Goal: Task Accomplishment & Management: Complete application form

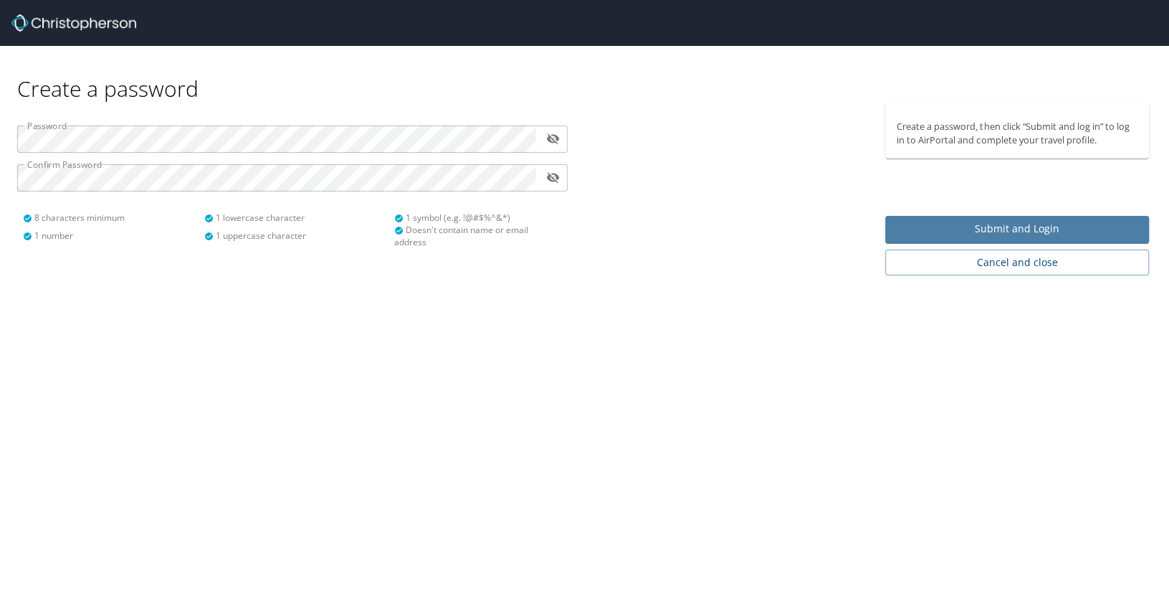
click at [990, 227] on span "Submit and Login" at bounding box center [1017, 229] width 241 height 18
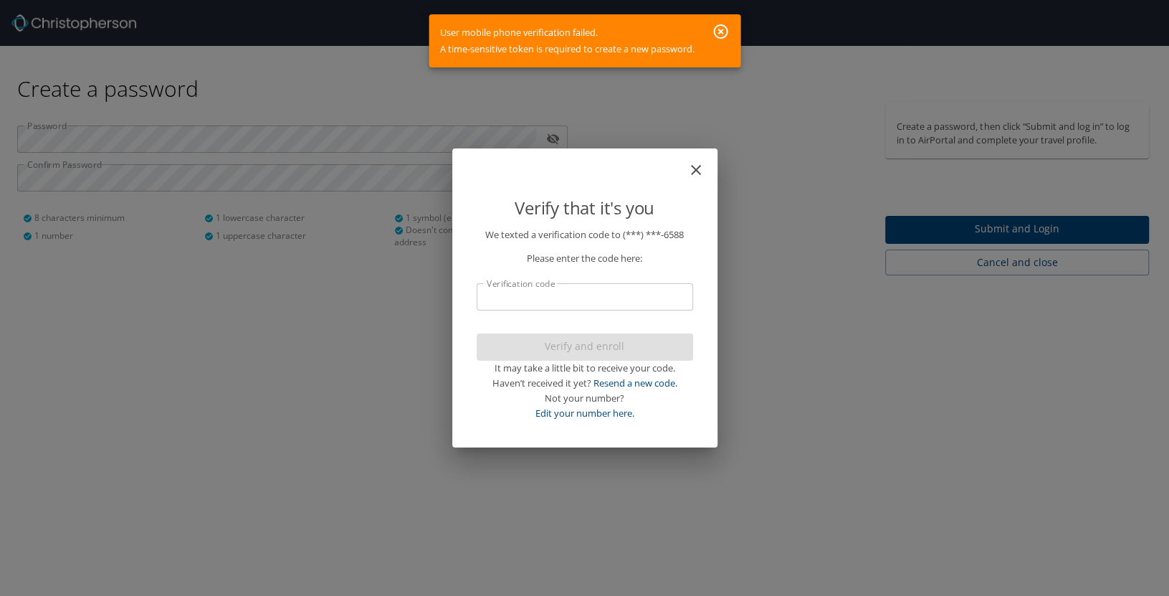
click at [570, 297] on input "Verification code" at bounding box center [585, 296] width 217 height 27
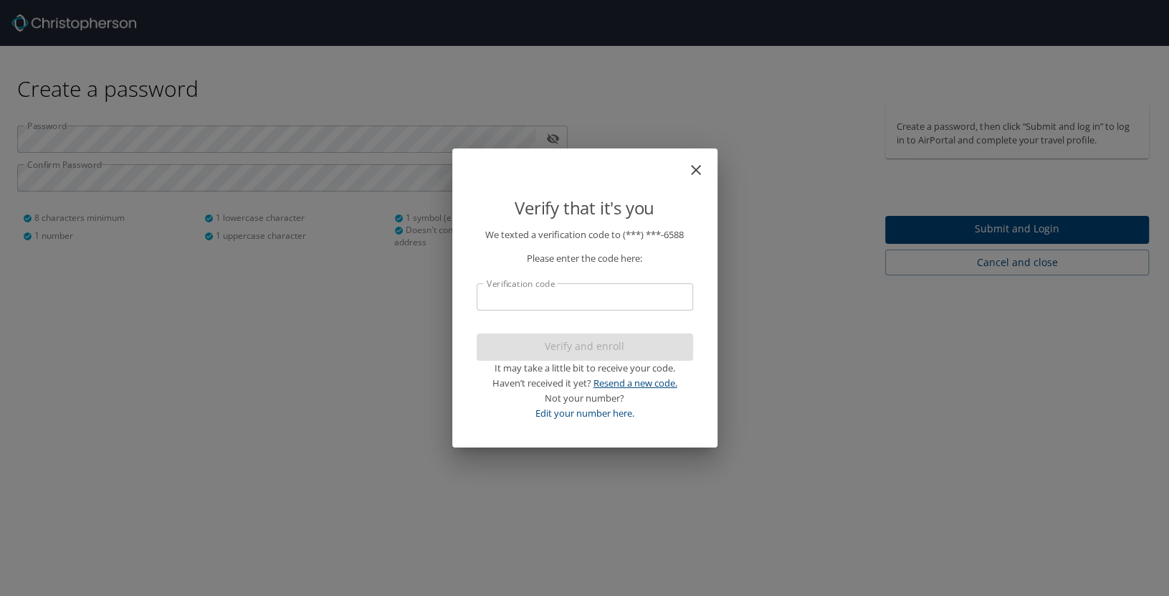
click at [657, 379] on link "Resend a new code." at bounding box center [636, 382] width 84 height 13
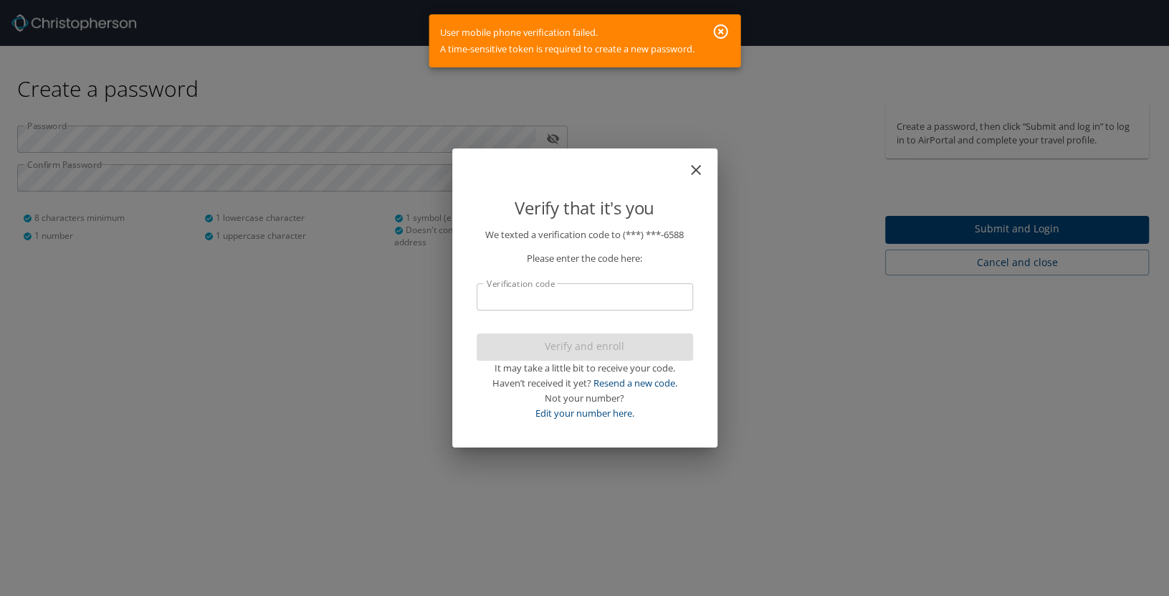
click at [635, 299] on input "Verification code" at bounding box center [585, 296] width 217 height 27
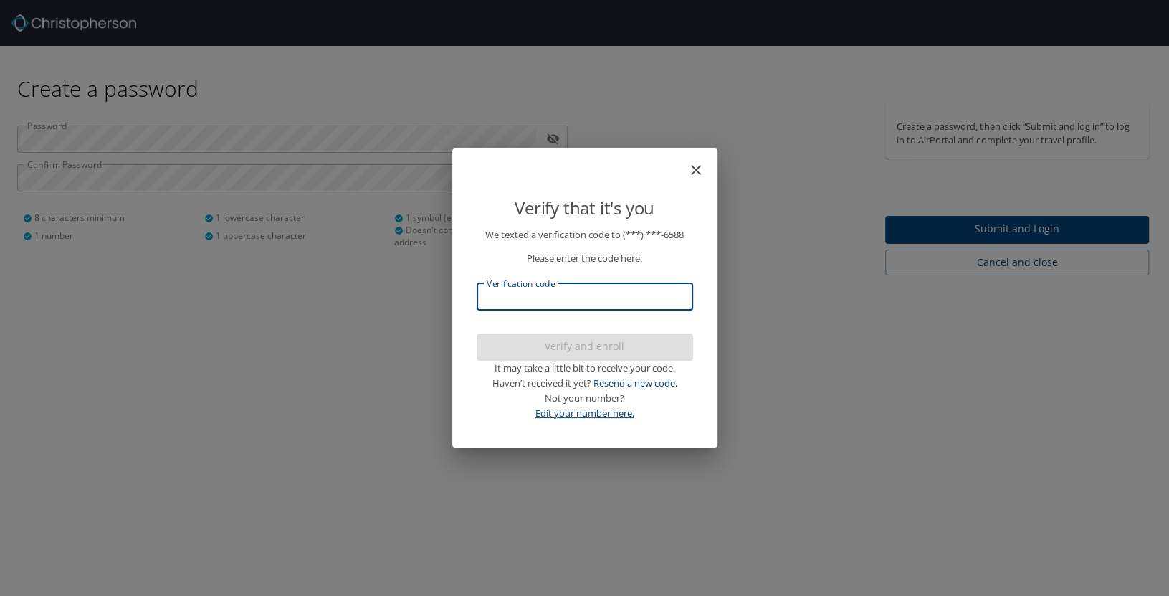
click at [591, 418] on link "Edit your number here." at bounding box center [585, 413] width 99 height 13
select select "US"
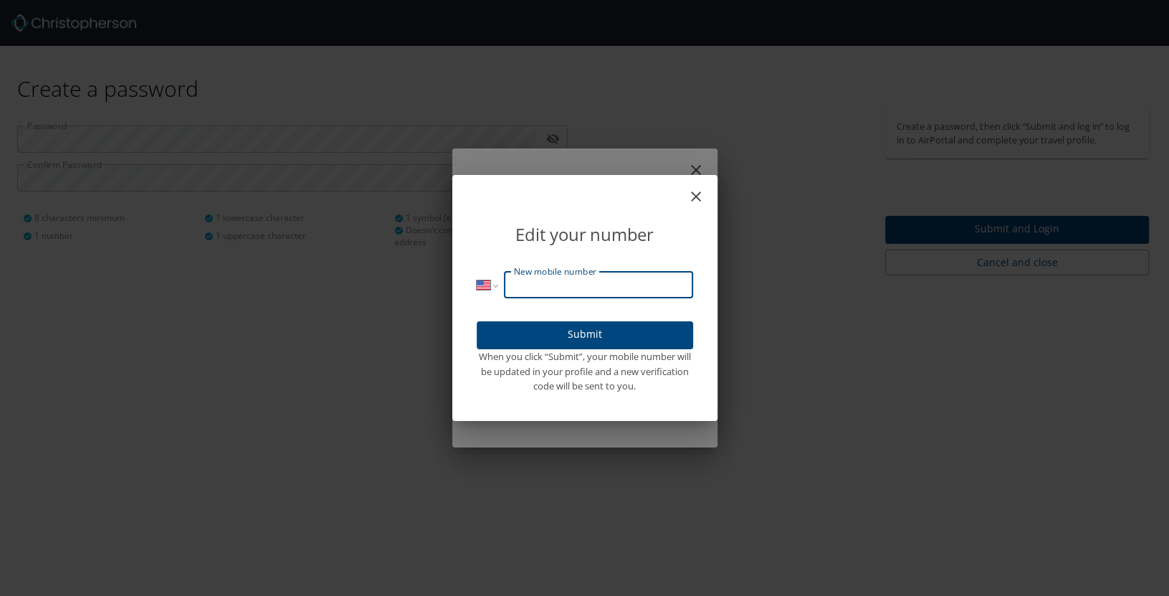
click at [619, 290] on input "New mobile number" at bounding box center [598, 284] width 189 height 27
type input "(318) 834-6588"
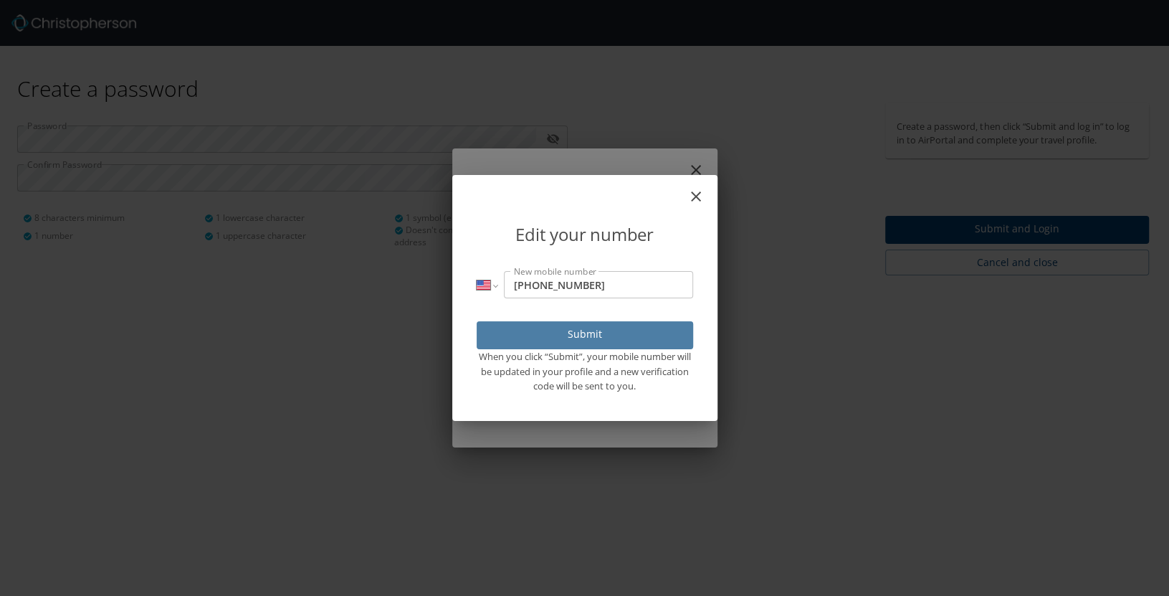
click at [616, 338] on span "Submit" at bounding box center [585, 335] width 194 height 18
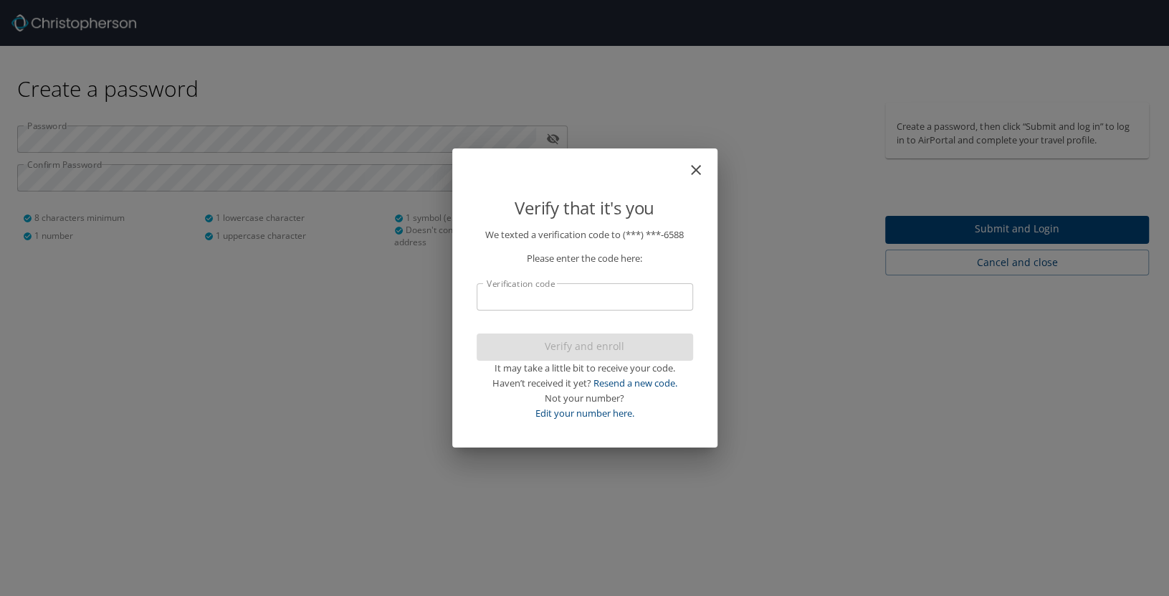
click at [640, 251] on p "Please enter the code here:" at bounding box center [585, 258] width 217 height 15
click at [638, 256] on p "Please enter the code here:" at bounding box center [585, 258] width 217 height 15
click at [644, 294] on input "Verification code" at bounding box center [585, 296] width 217 height 27
click at [645, 246] on div "Please enter the code here:" at bounding box center [585, 254] width 217 height 24
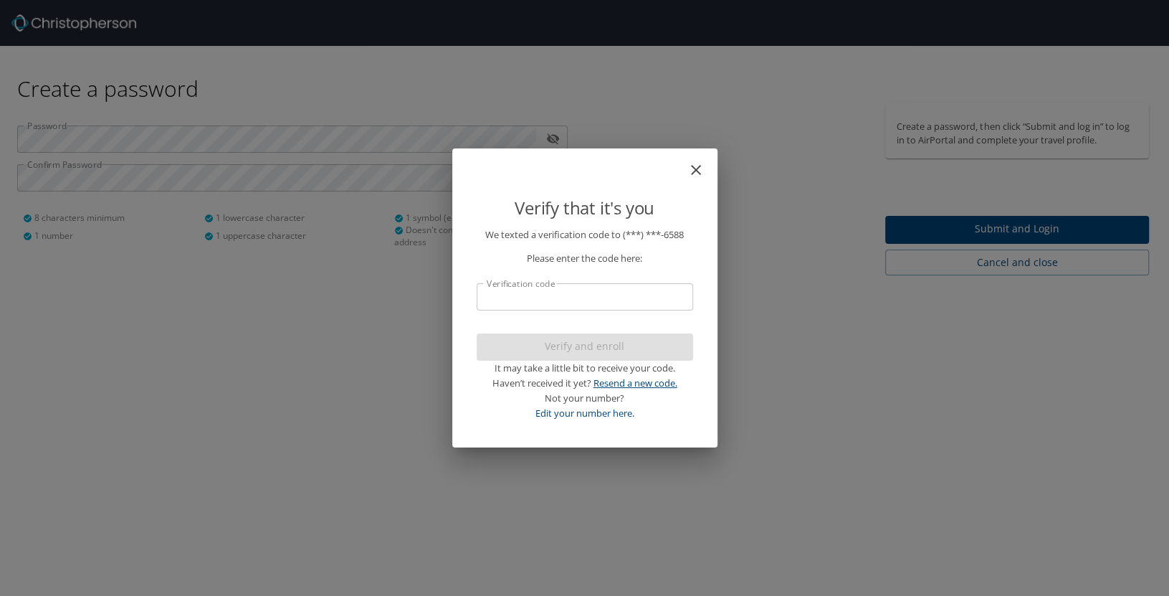
click at [622, 384] on link "Resend a new code." at bounding box center [636, 382] width 84 height 13
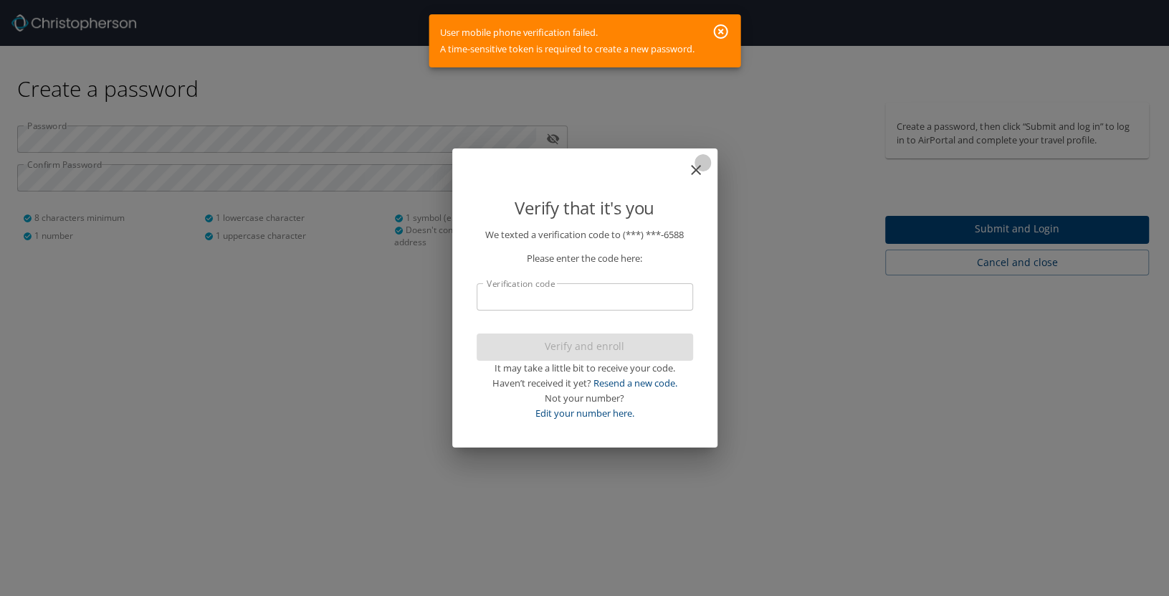
click at [701, 175] on icon "close" at bounding box center [696, 169] width 17 height 17
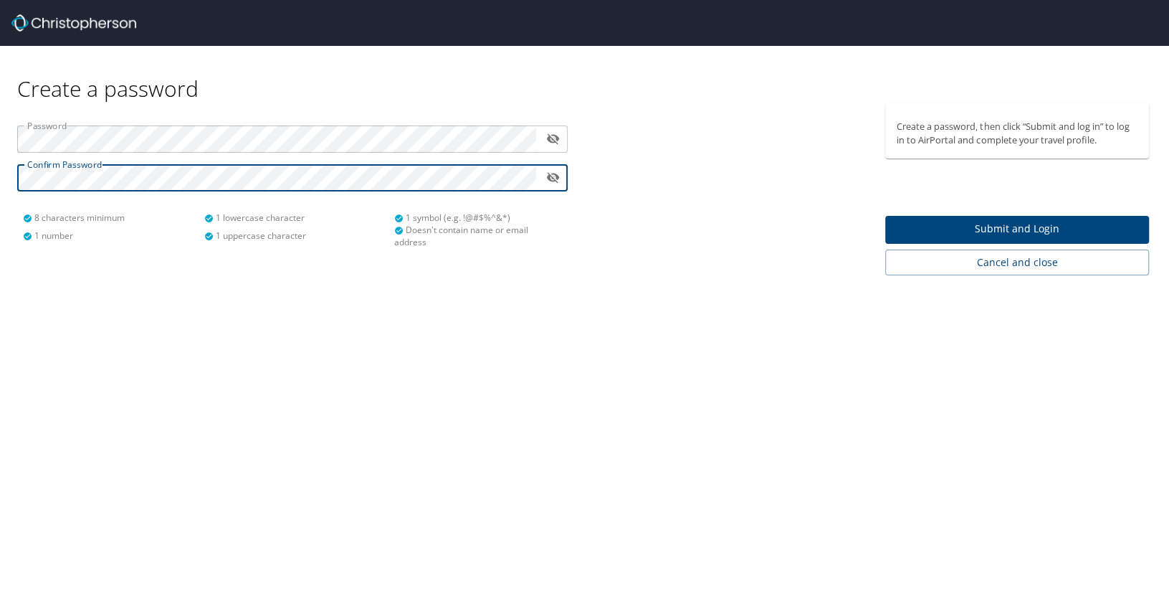
click at [970, 222] on span "Submit and Login" at bounding box center [1017, 229] width 241 height 18
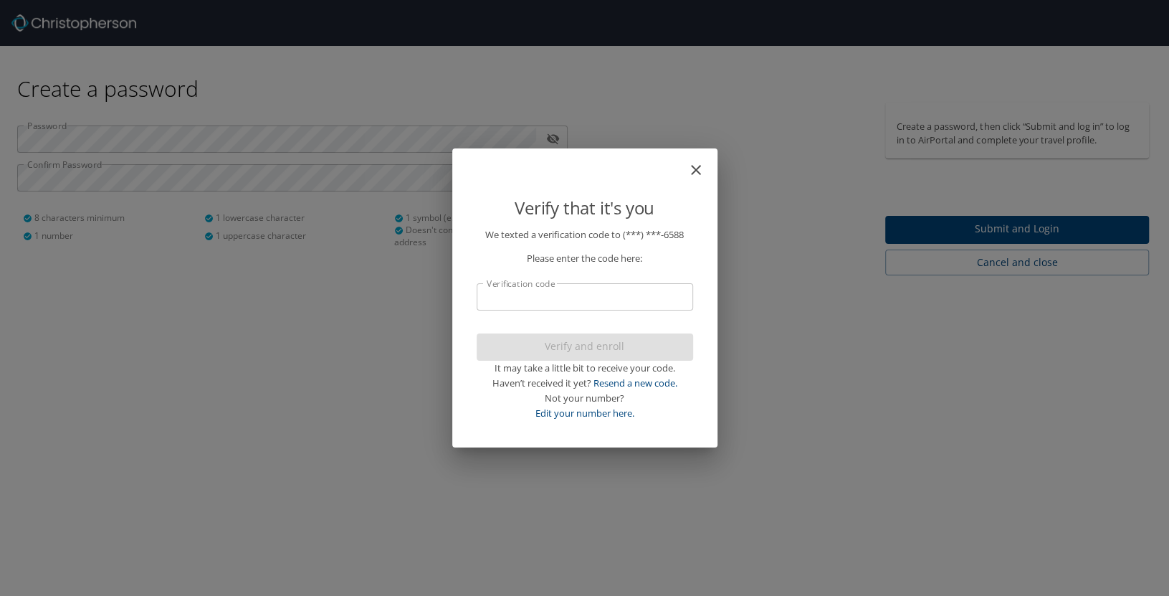
click at [624, 291] on input "Verification code" at bounding box center [585, 296] width 217 height 27
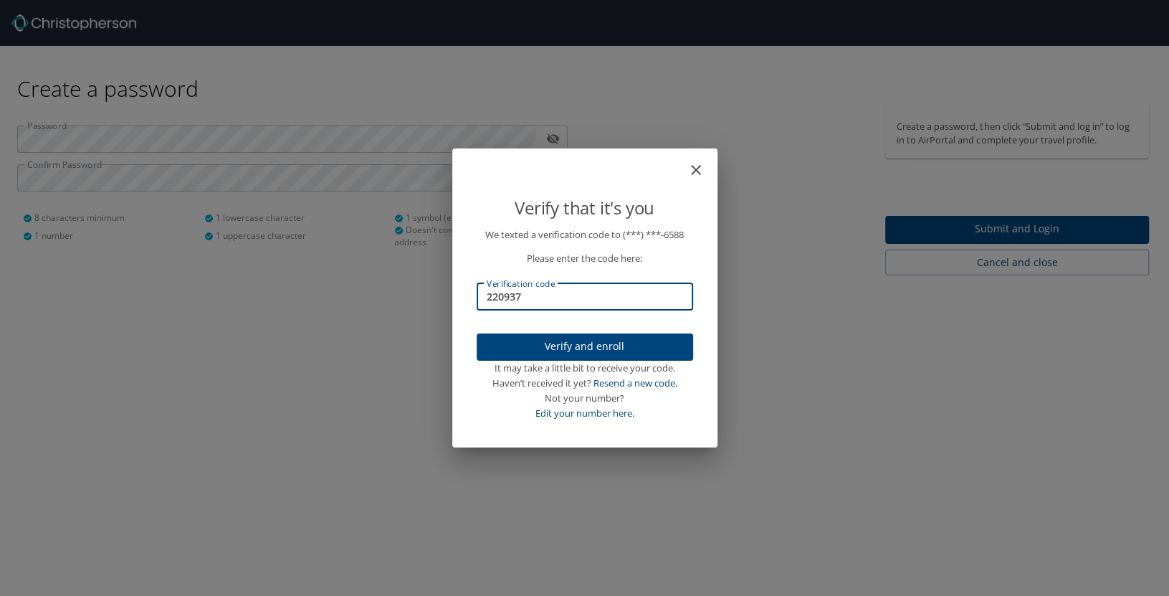
type input "220937"
click at [647, 346] on span "Verify and enroll" at bounding box center [585, 347] width 194 height 18
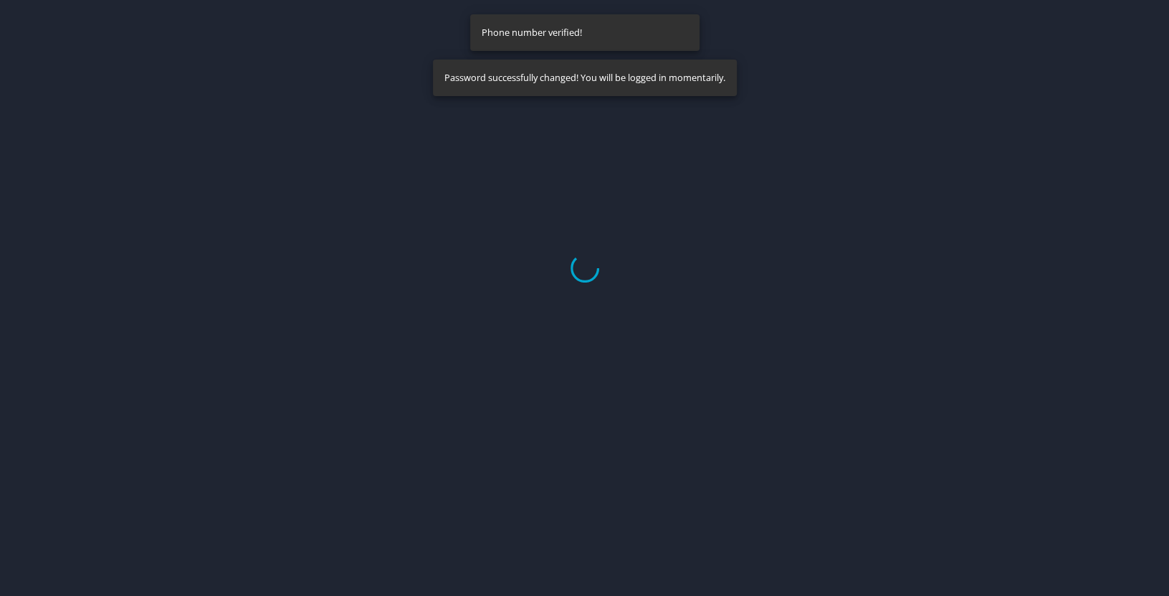
select select "US"
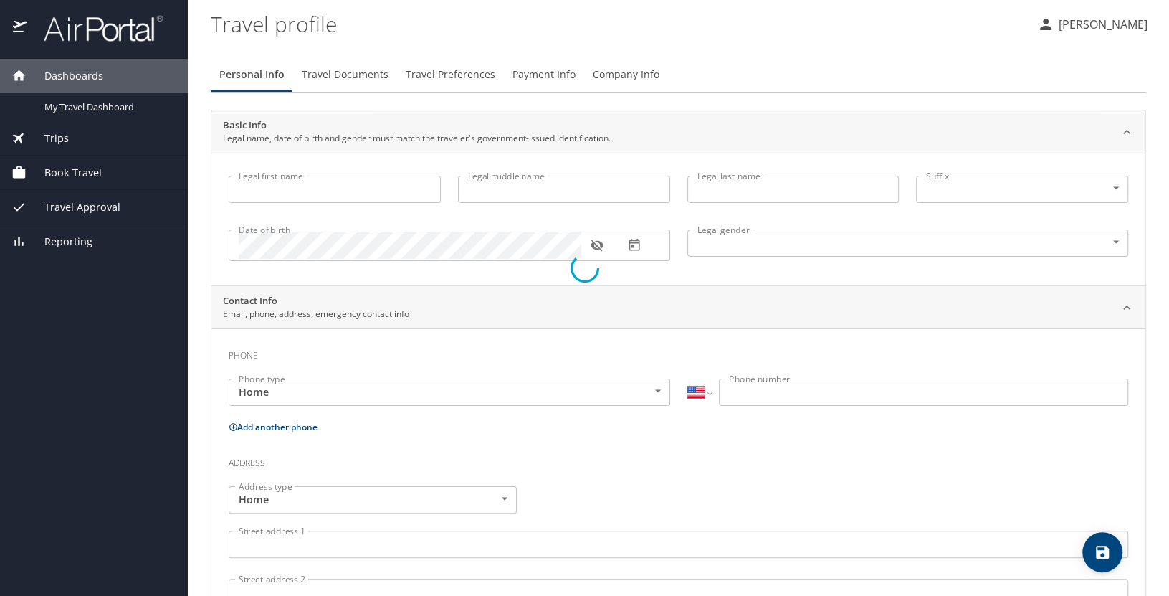
type input "Erica"
type input "George"
type input "Female"
select select "US"
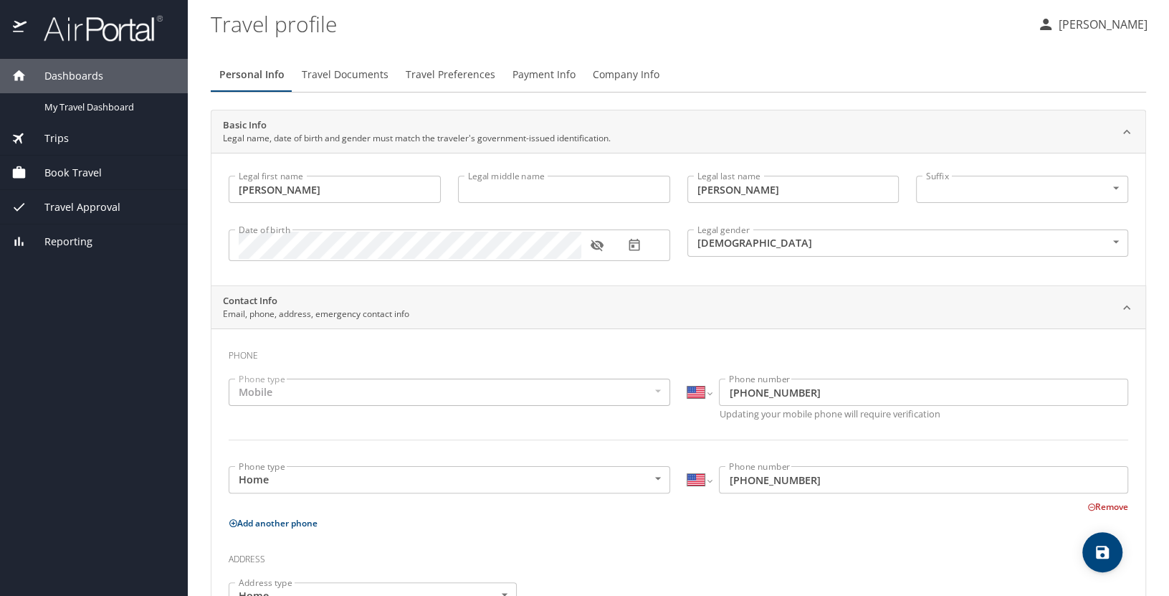
click at [108, 168] on div "Book Travel" at bounding box center [93, 173] width 165 height 16
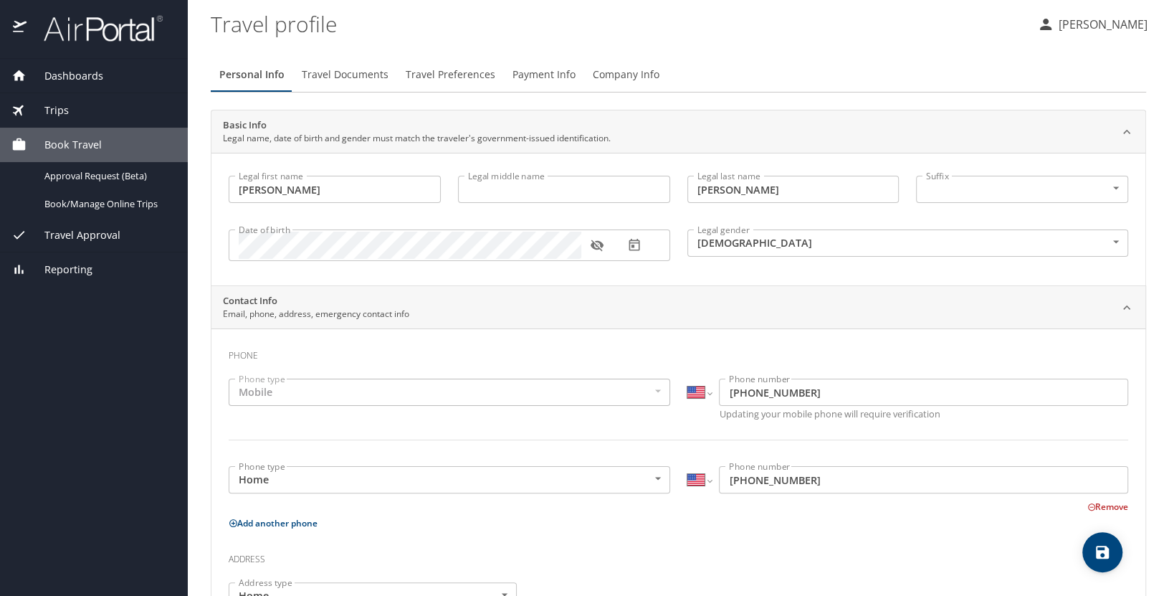
click at [83, 103] on div "Trips" at bounding box center [93, 111] width 165 height 16
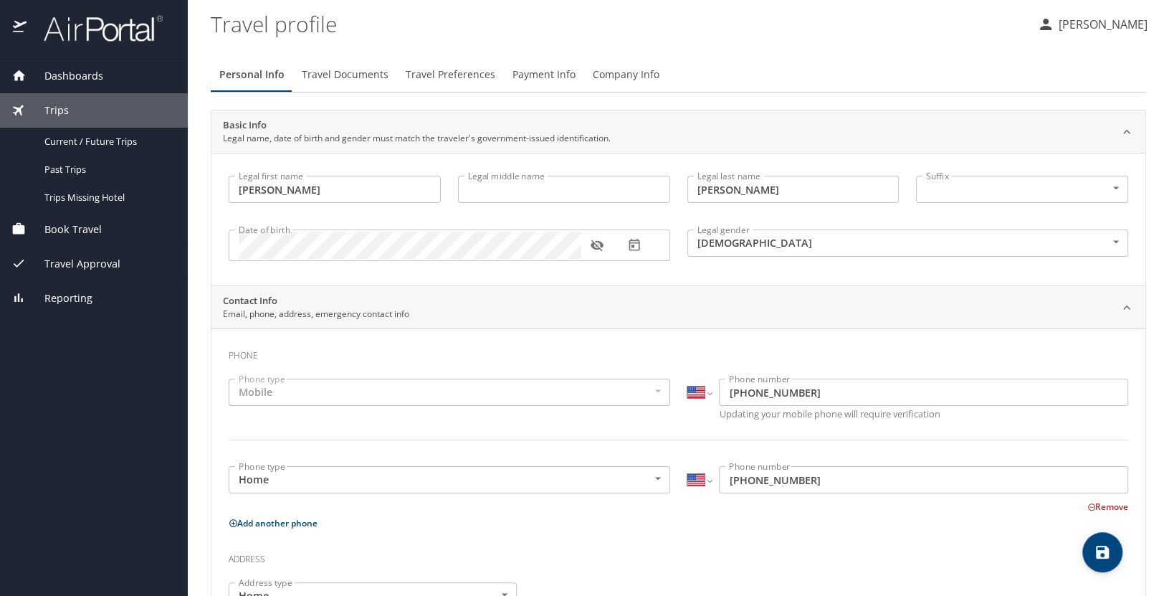
click at [96, 70] on span "Dashboards" at bounding box center [65, 76] width 77 height 16
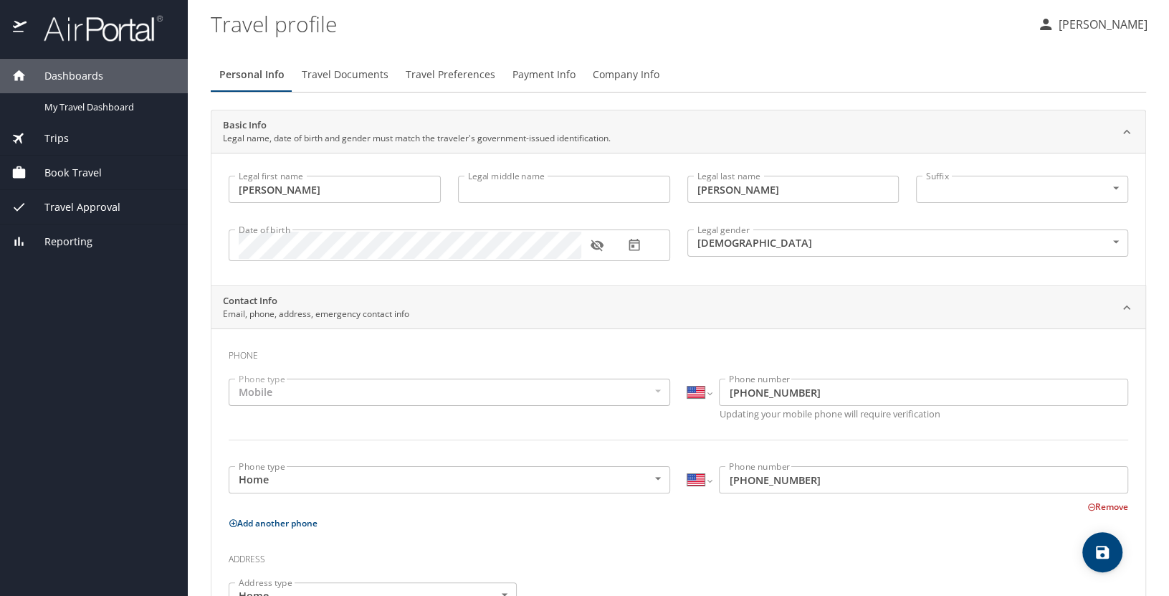
click at [87, 71] on span "Dashboards" at bounding box center [65, 76] width 77 height 16
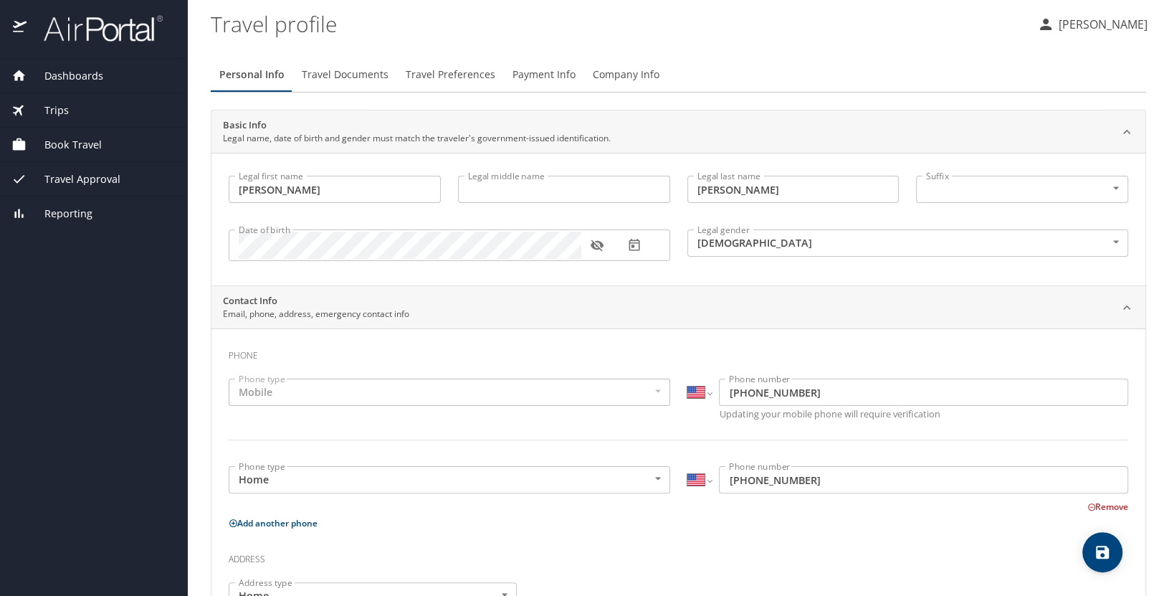
click at [87, 71] on span "Dashboards" at bounding box center [65, 76] width 77 height 16
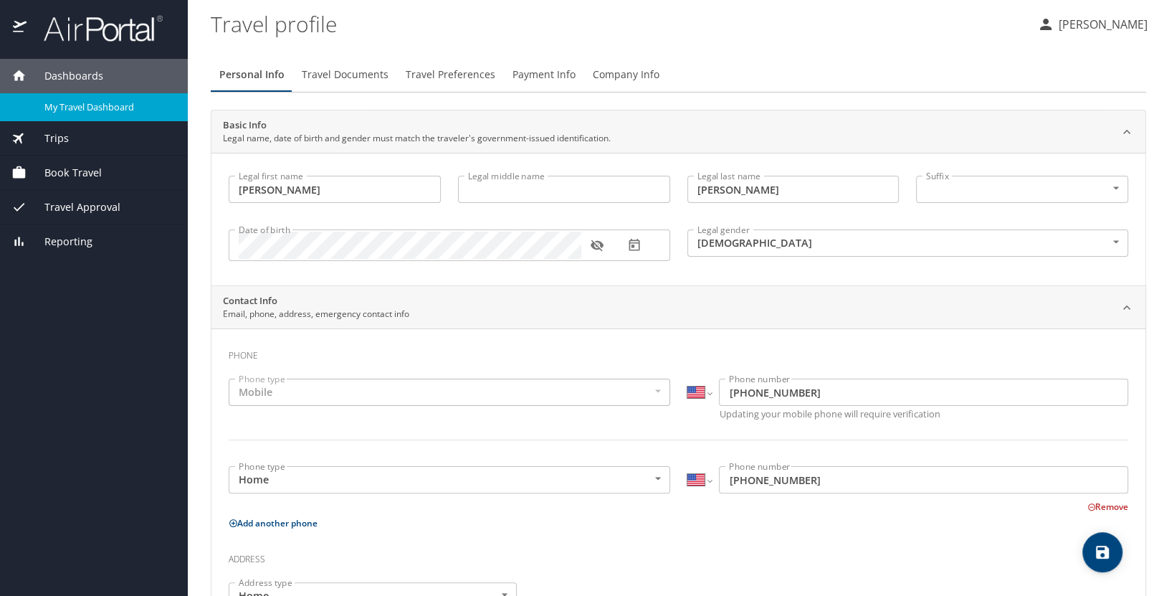
click at [114, 111] on span "My Travel Dashboard" at bounding box center [107, 107] width 126 height 14
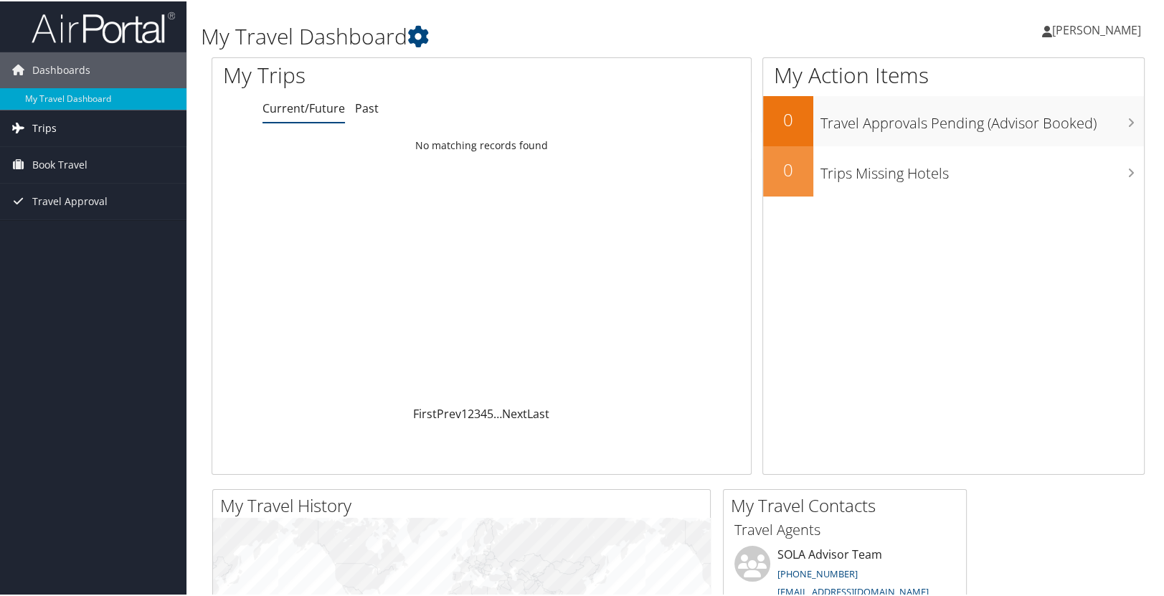
click at [143, 129] on link "Trips" at bounding box center [93, 127] width 186 height 36
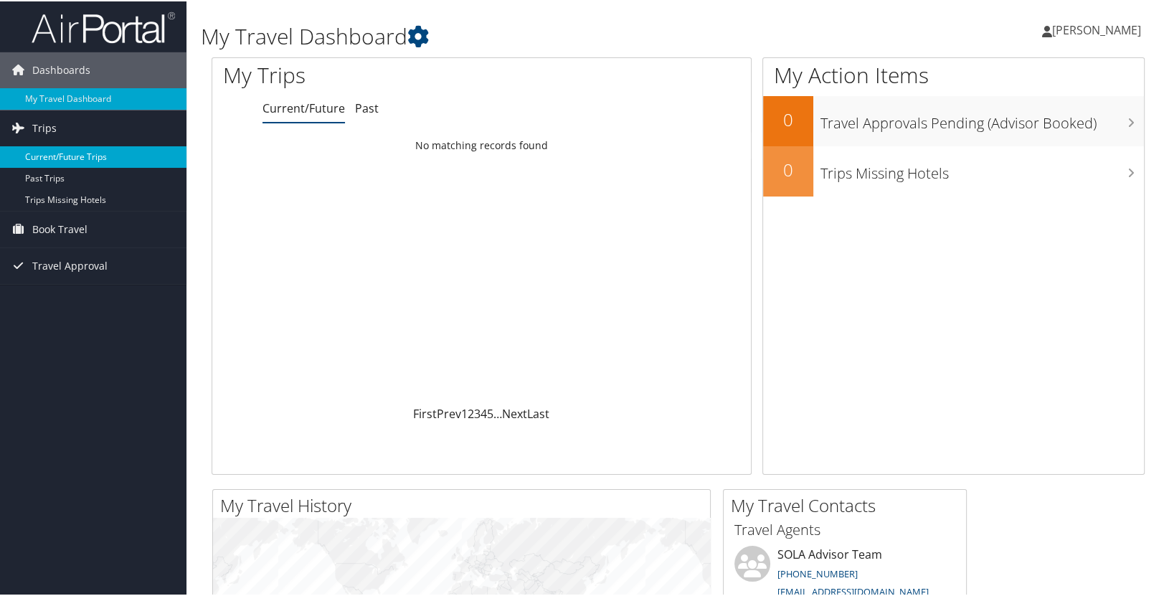
click at [127, 154] on link "Current/Future Trips" at bounding box center [93, 156] width 186 height 22
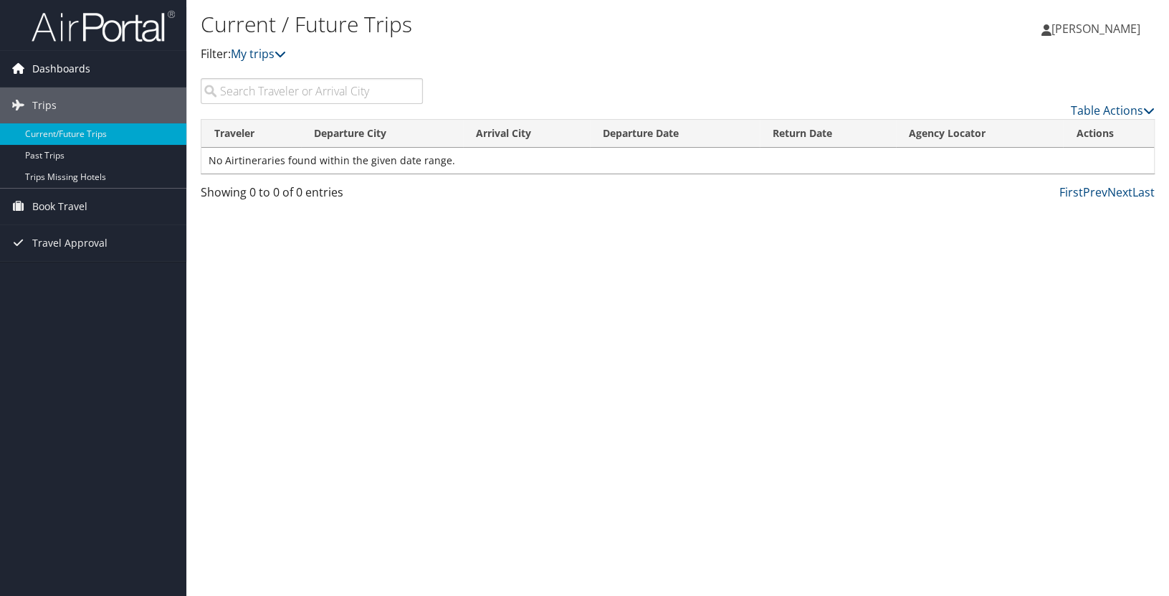
click at [80, 65] on span "Dashboards" at bounding box center [61, 69] width 58 height 36
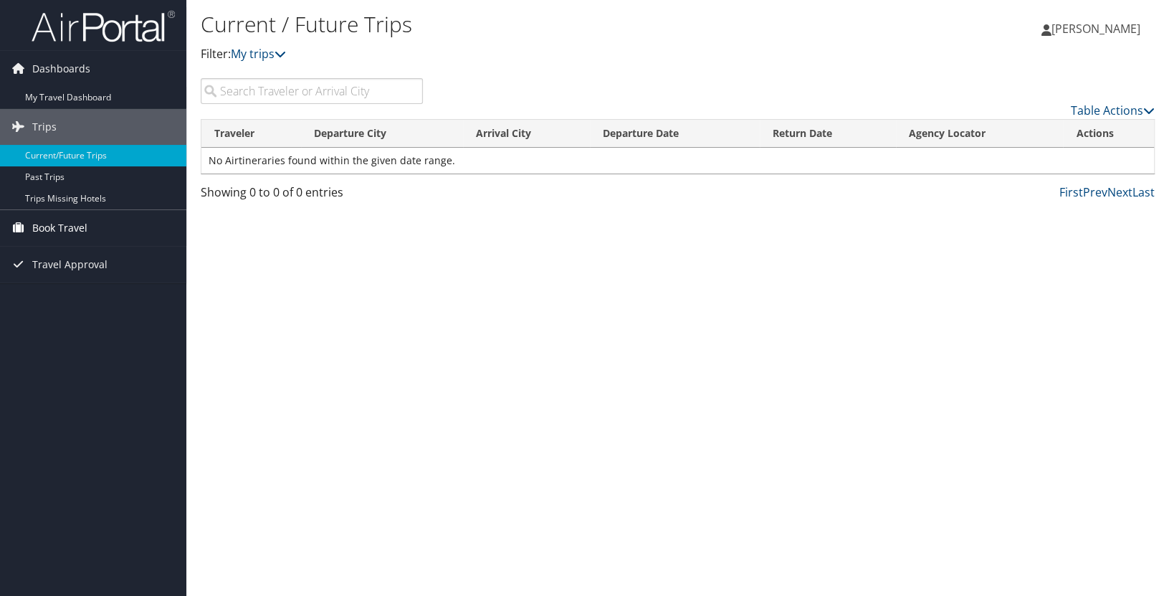
click at [86, 217] on span "Book Travel" at bounding box center [59, 228] width 55 height 36
click at [53, 71] on span "Dashboards" at bounding box center [61, 69] width 58 height 36
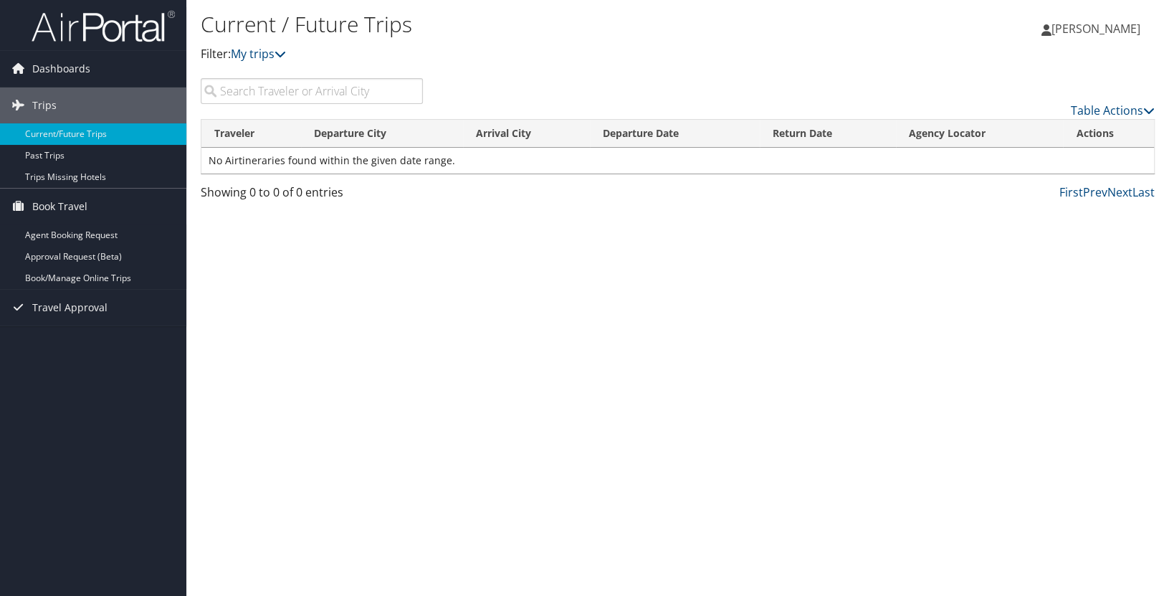
click at [269, 82] on input "search" at bounding box center [312, 91] width 222 height 26
click at [315, 88] on input "search" at bounding box center [312, 91] width 222 height 26
click at [47, 69] on span "Dashboards" at bounding box center [61, 69] width 58 height 36
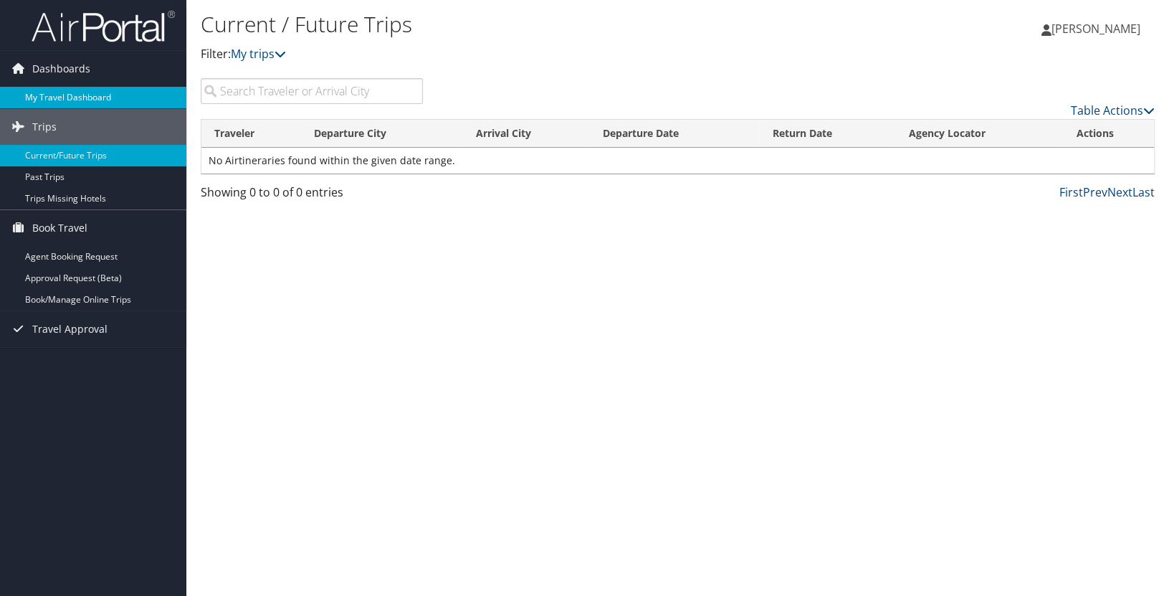
click at [86, 98] on link "My Travel Dashboard" at bounding box center [93, 98] width 186 height 22
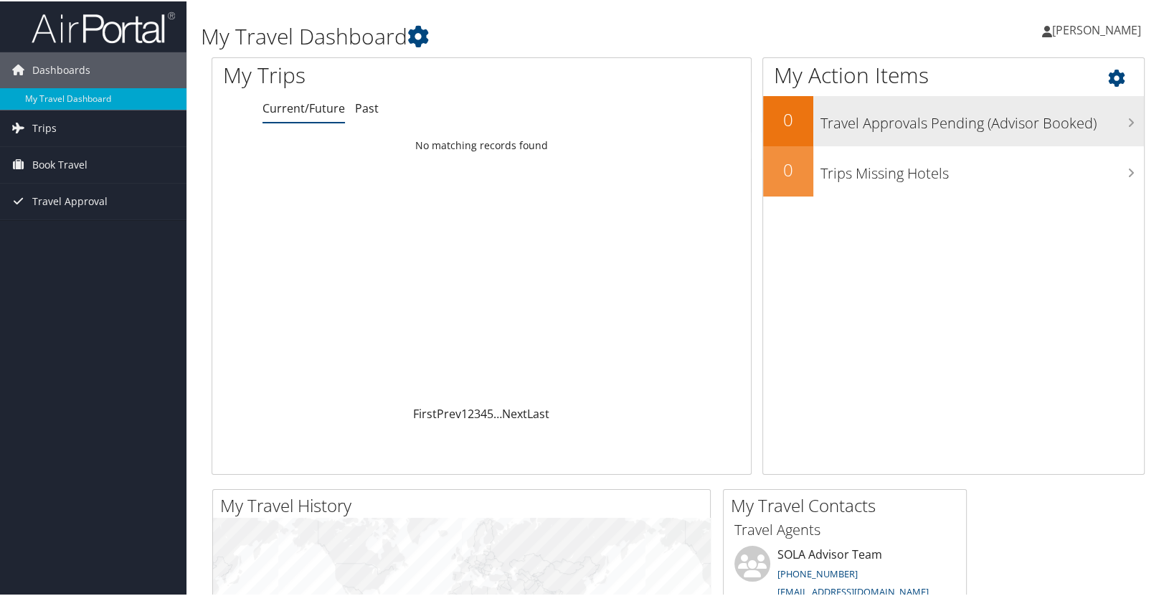
click at [989, 122] on h3 "Travel Approvals Pending (Advisor Booked)" at bounding box center [981, 118] width 323 height 27
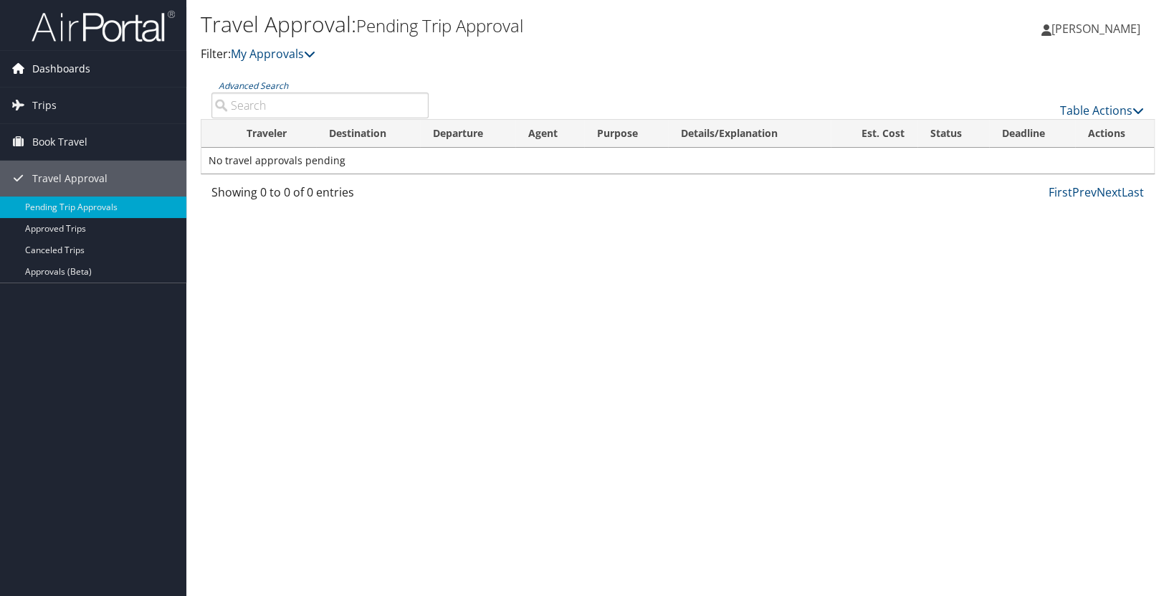
click at [53, 56] on span "Dashboards" at bounding box center [61, 69] width 58 height 36
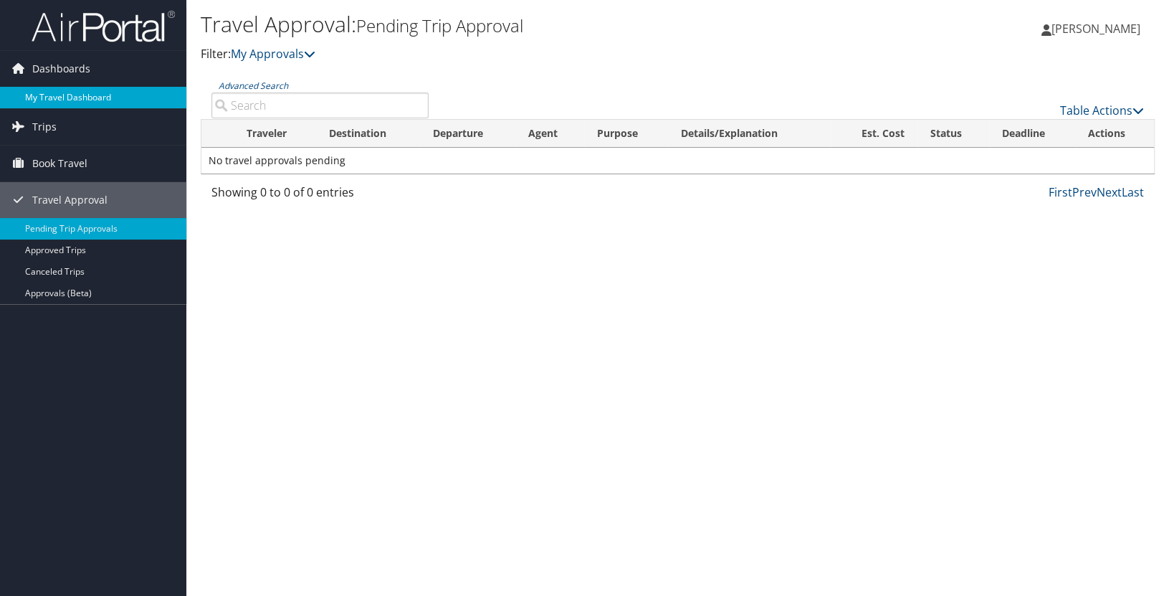
click at [99, 90] on link "My Travel Dashboard" at bounding box center [93, 98] width 186 height 22
